Goal: Use online tool/utility: Utilize a website feature to perform a specific function

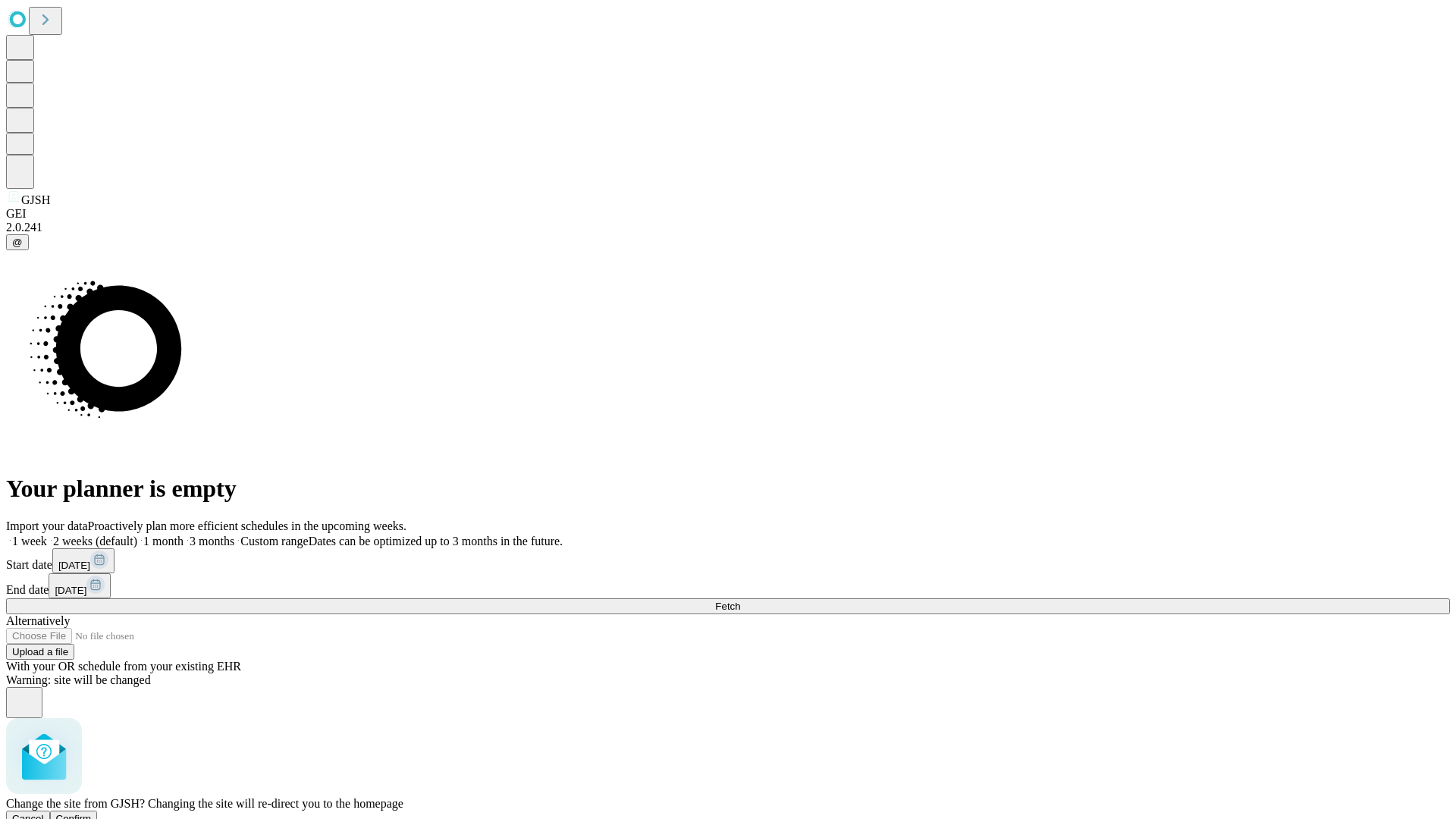
click at [92, 813] on span "Confirm" at bounding box center [74, 819] width 36 height 11
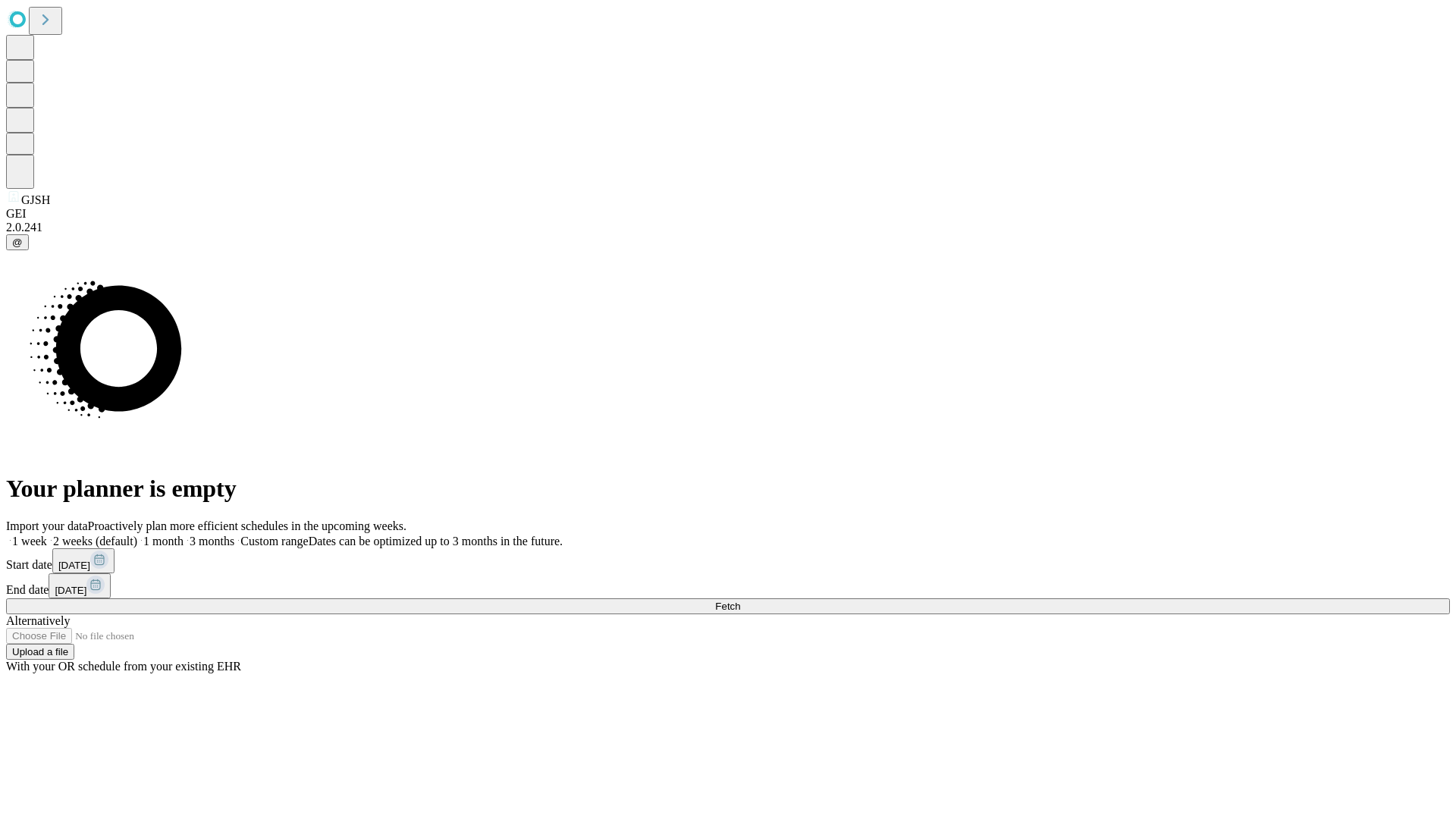
click at [47, 535] on label "1 week" at bounding box center [25, 541] width 41 height 13
click at [740, 601] on span "Fetch" at bounding box center [727, 606] width 25 height 11
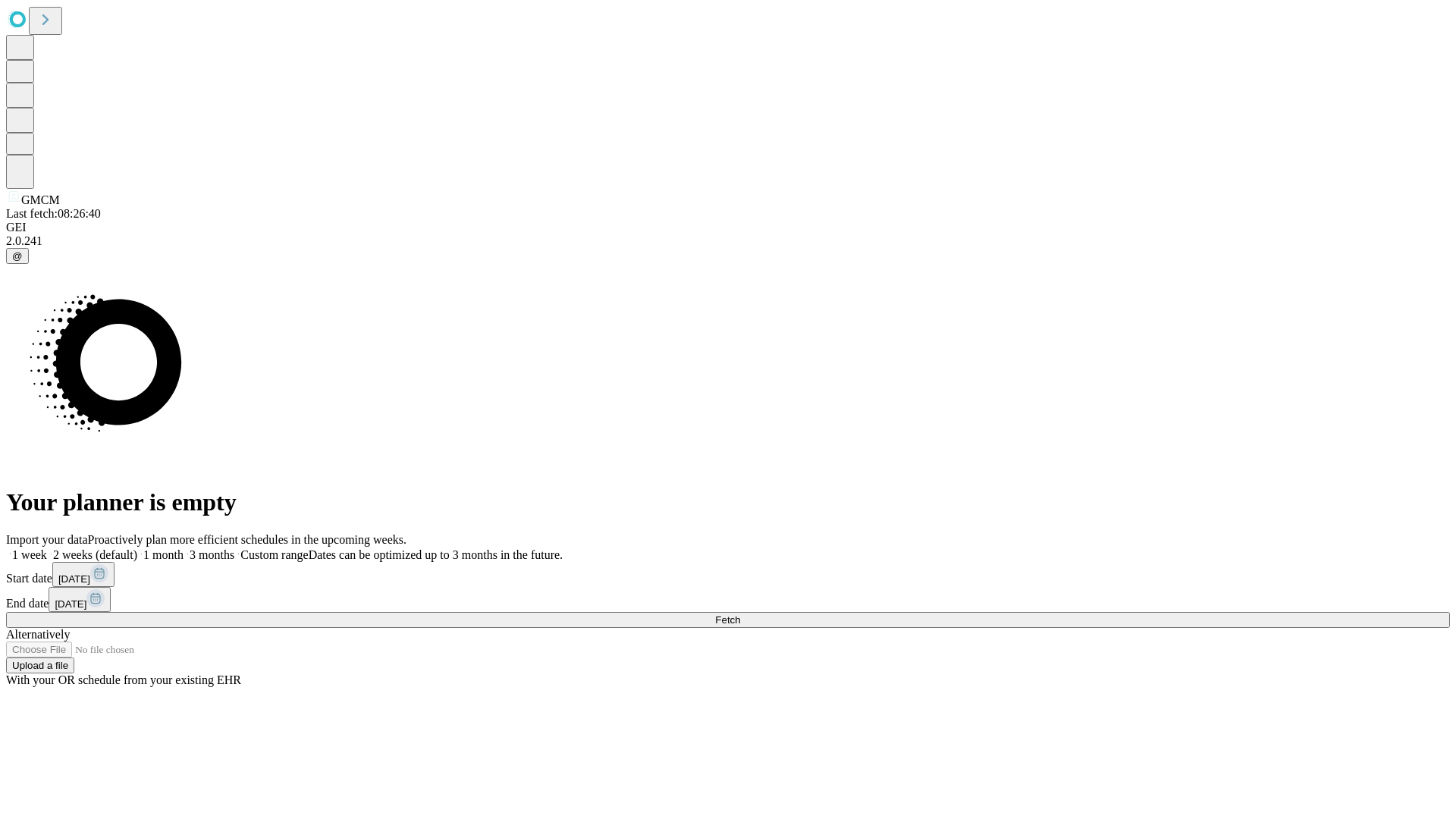
click at [740, 615] on span "Fetch" at bounding box center [727, 621] width 25 height 11
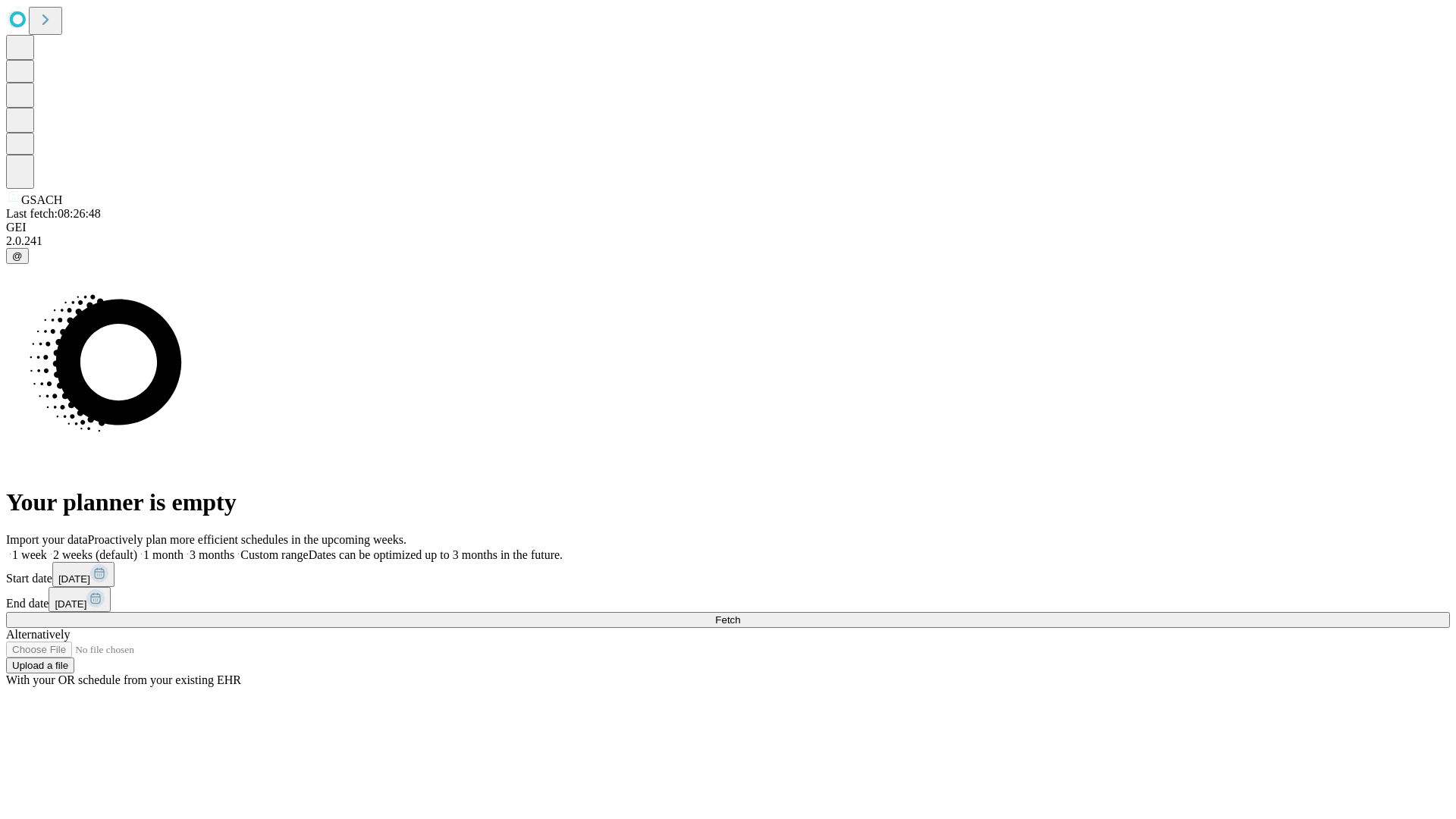
click at [47, 549] on label "1 week" at bounding box center [25, 555] width 41 height 13
click at [740, 615] on span "Fetch" at bounding box center [727, 621] width 25 height 11
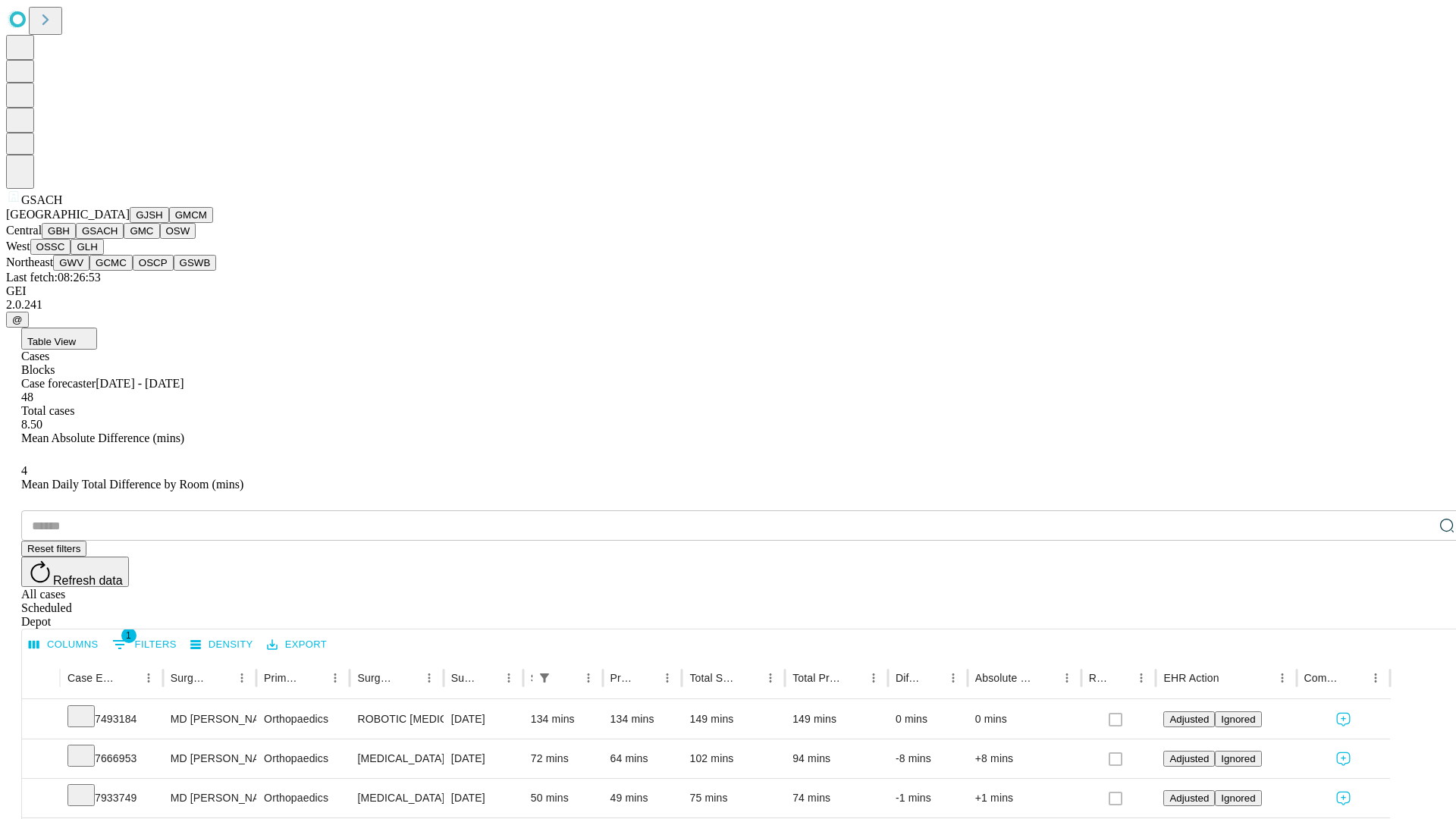
click at [124, 239] on button "GMC" at bounding box center [142, 230] width 36 height 16
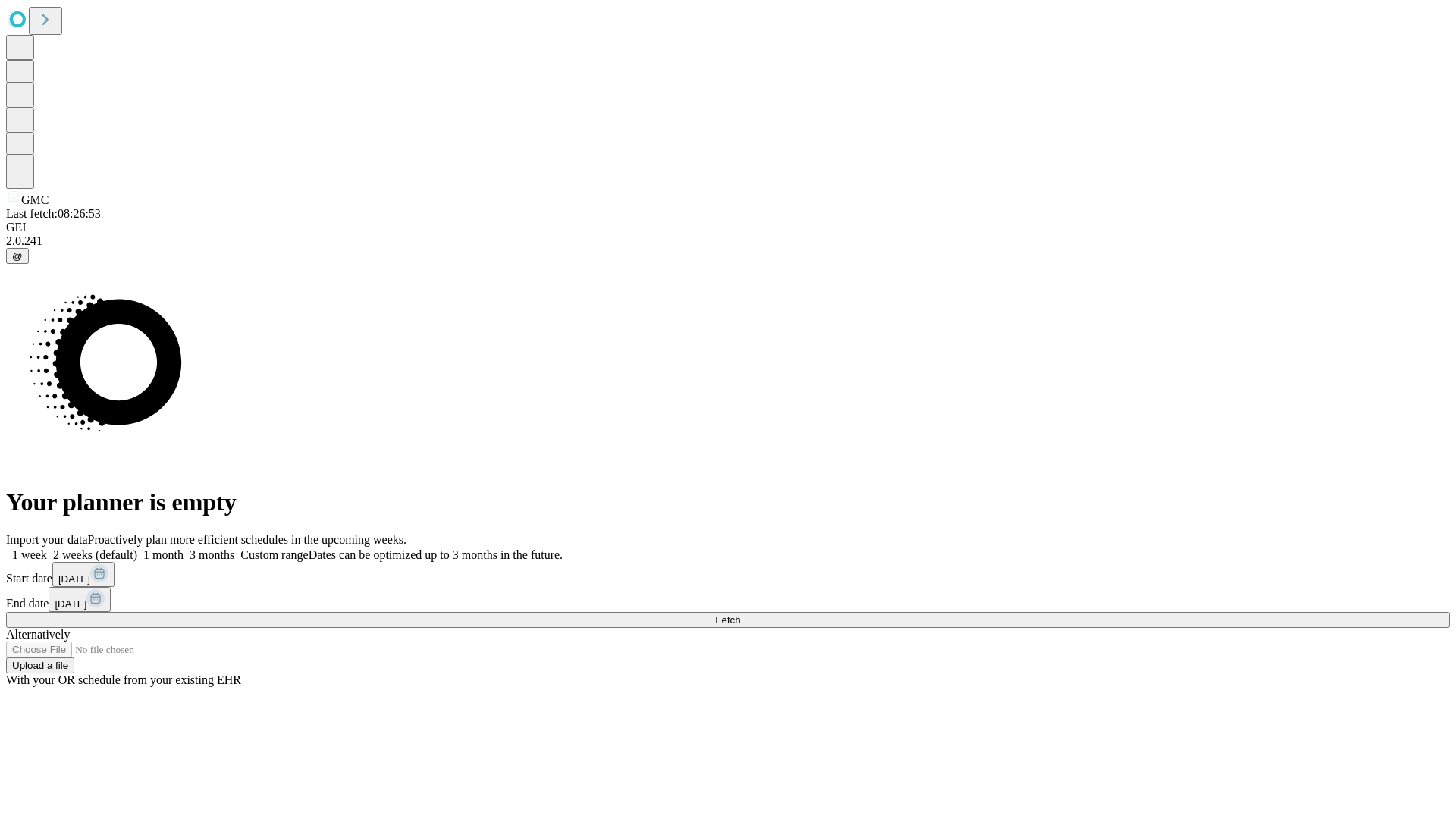
click at [47, 549] on label "1 week" at bounding box center [25, 555] width 41 height 13
click at [740, 615] on span "Fetch" at bounding box center [727, 621] width 25 height 11
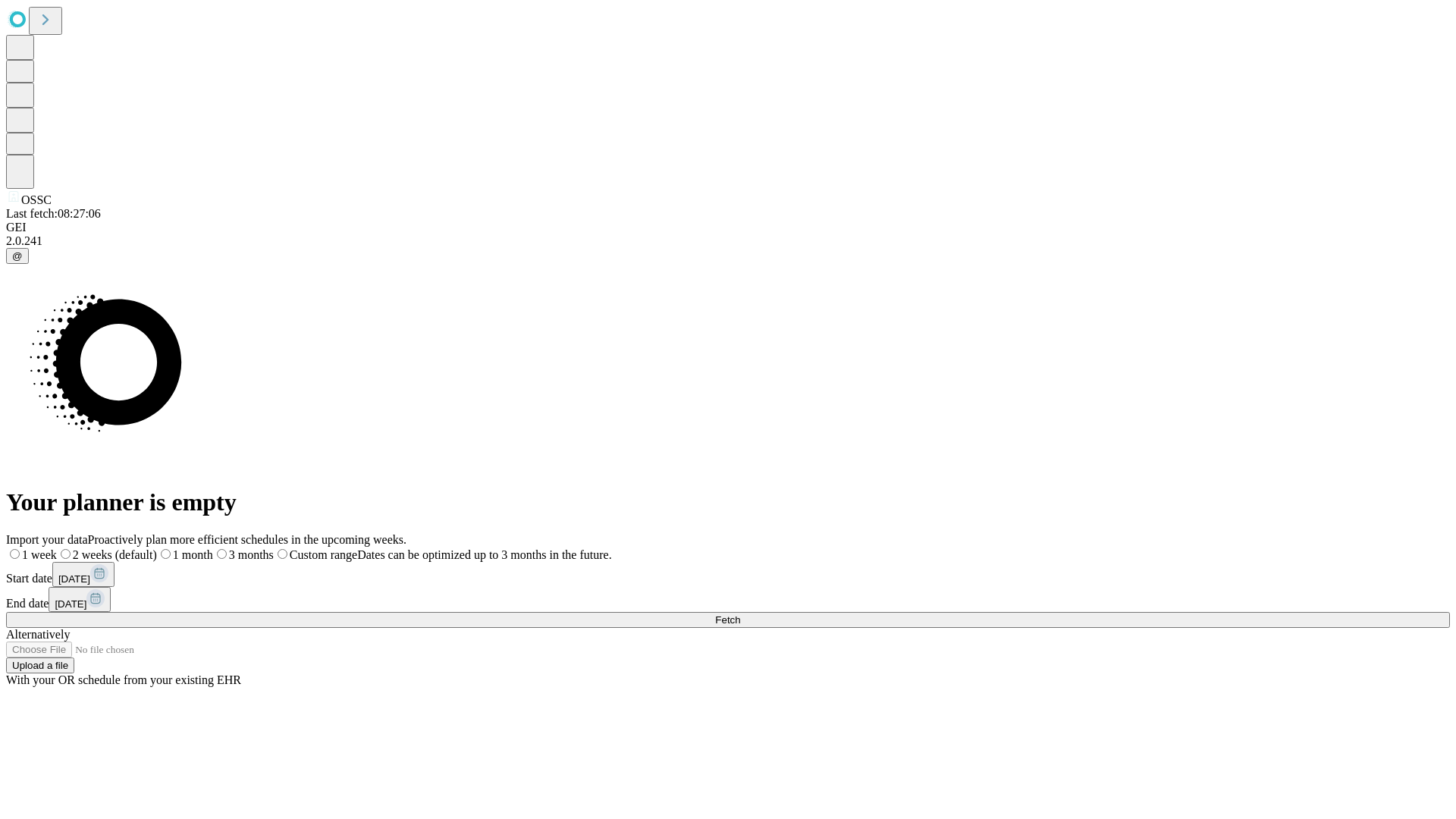
click at [740, 615] on span "Fetch" at bounding box center [727, 621] width 25 height 11
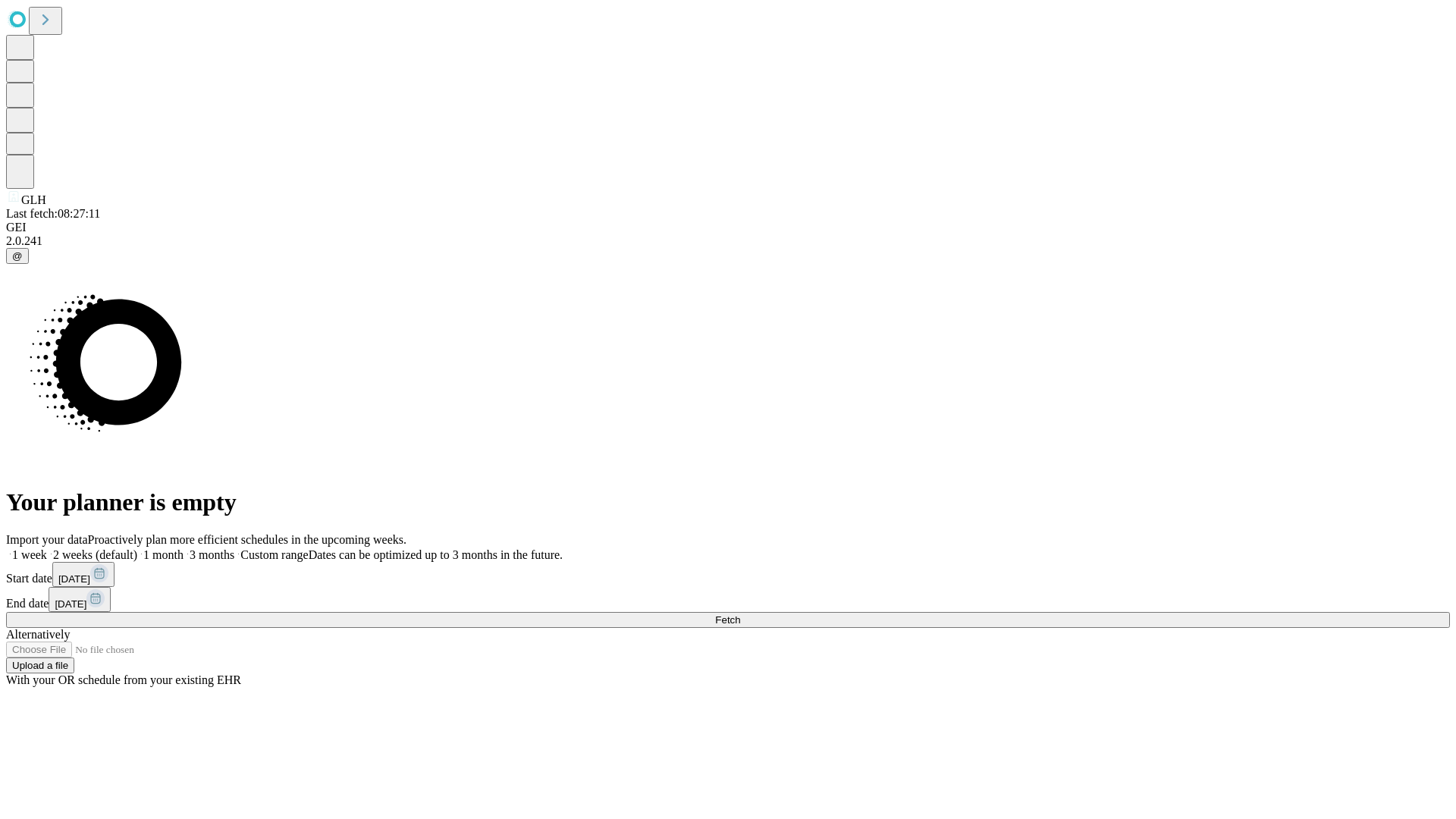
click at [740, 615] on span "Fetch" at bounding box center [727, 621] width 25 height 11
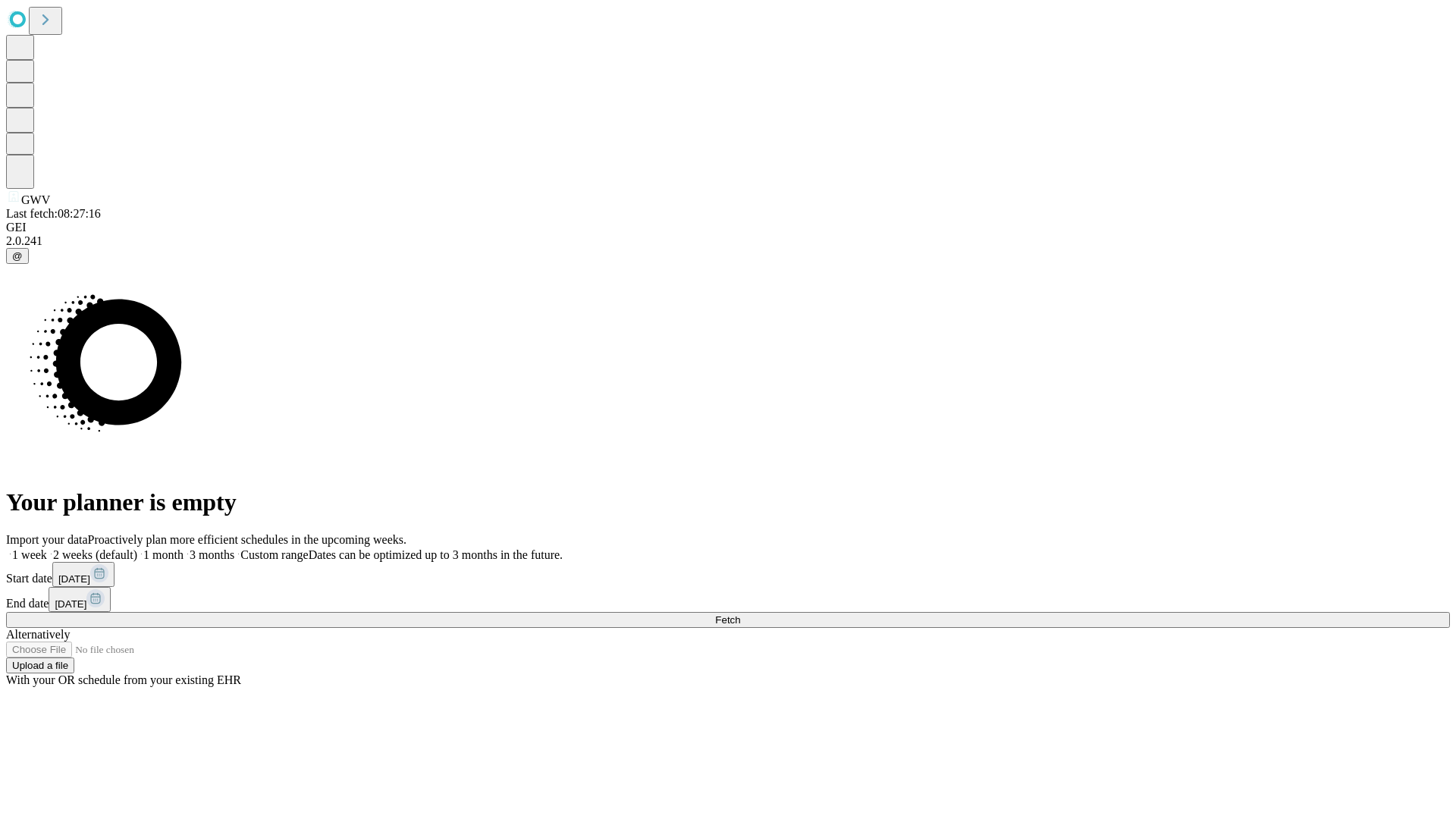
click at [47, 549] on label "1 week" at bounding box center [25, 555] width 41 height 13
click at [740, 615] on span "Fetch" at bounding box center [727, 621] width 25 height 11
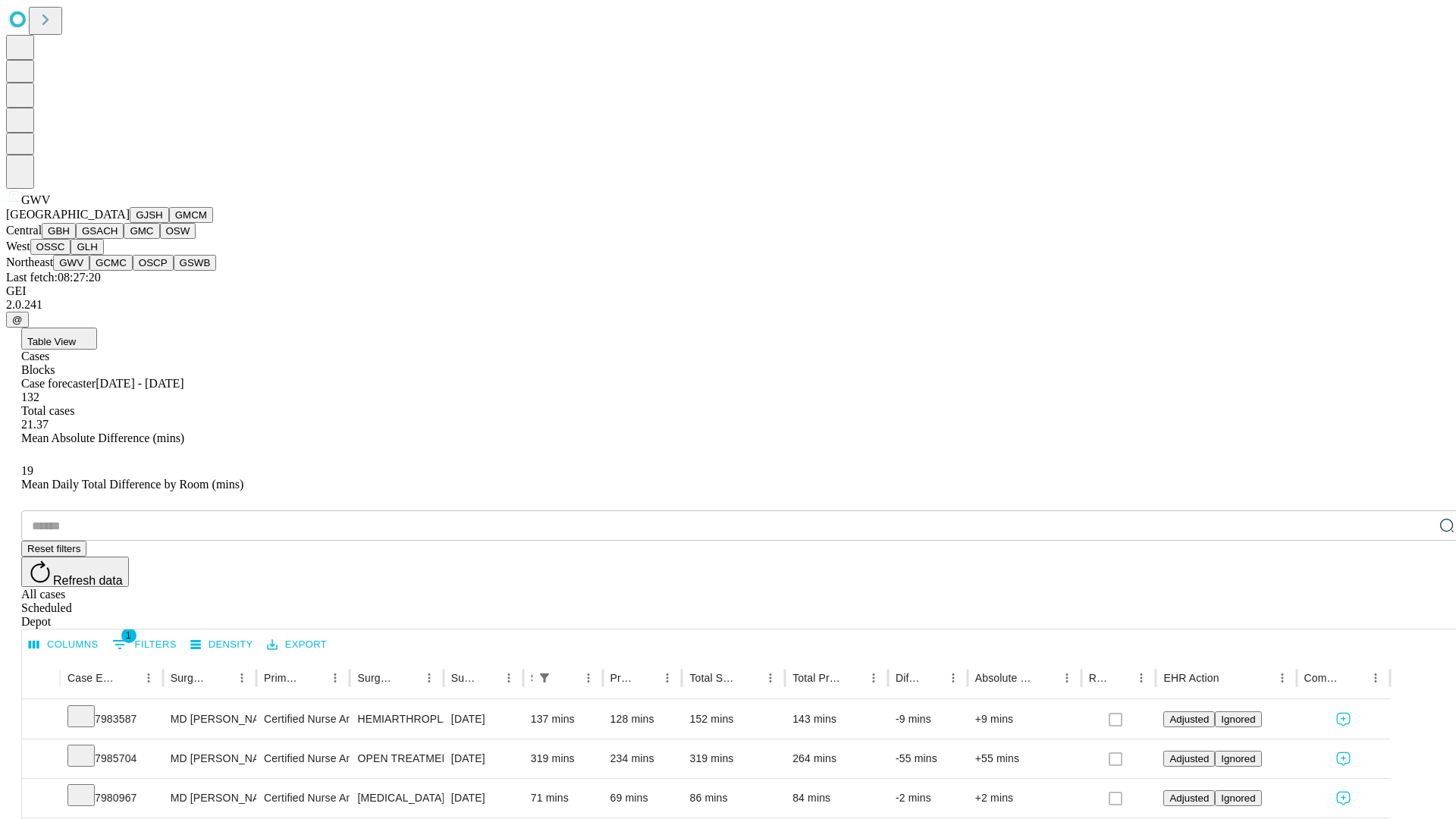
click at [117, 271] on button "GCMC" at bounding box center [111, 263] width 43 height 16
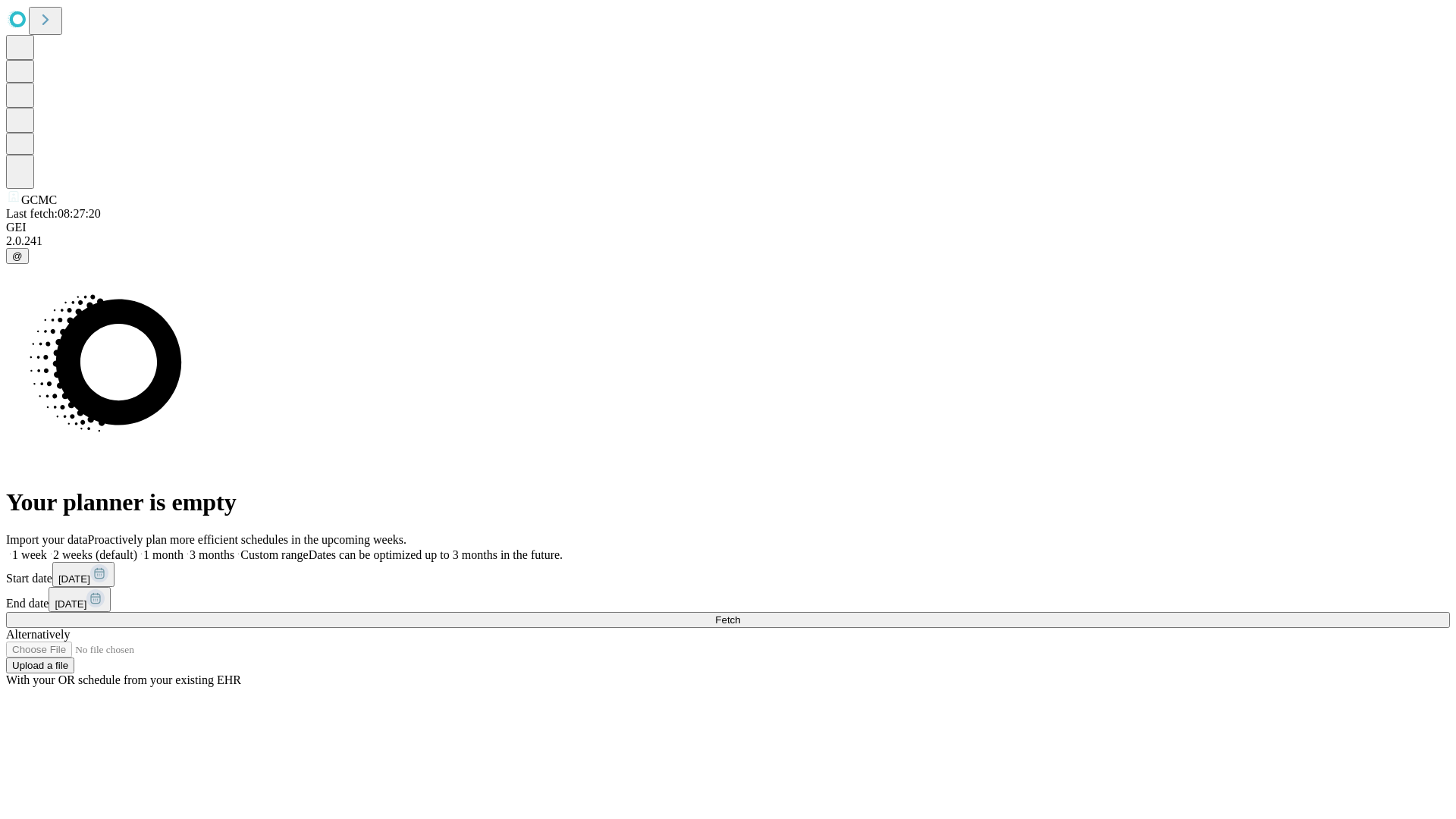
click at [47, 549] on label "1 week" at bounding box center [25, 555] width 41 height 13
click at [740, 615] on span "Fetch" at bounding box center [727, 621] width 25 height 11
